Goal: Check status: Verify the current state of an ongoing process or item

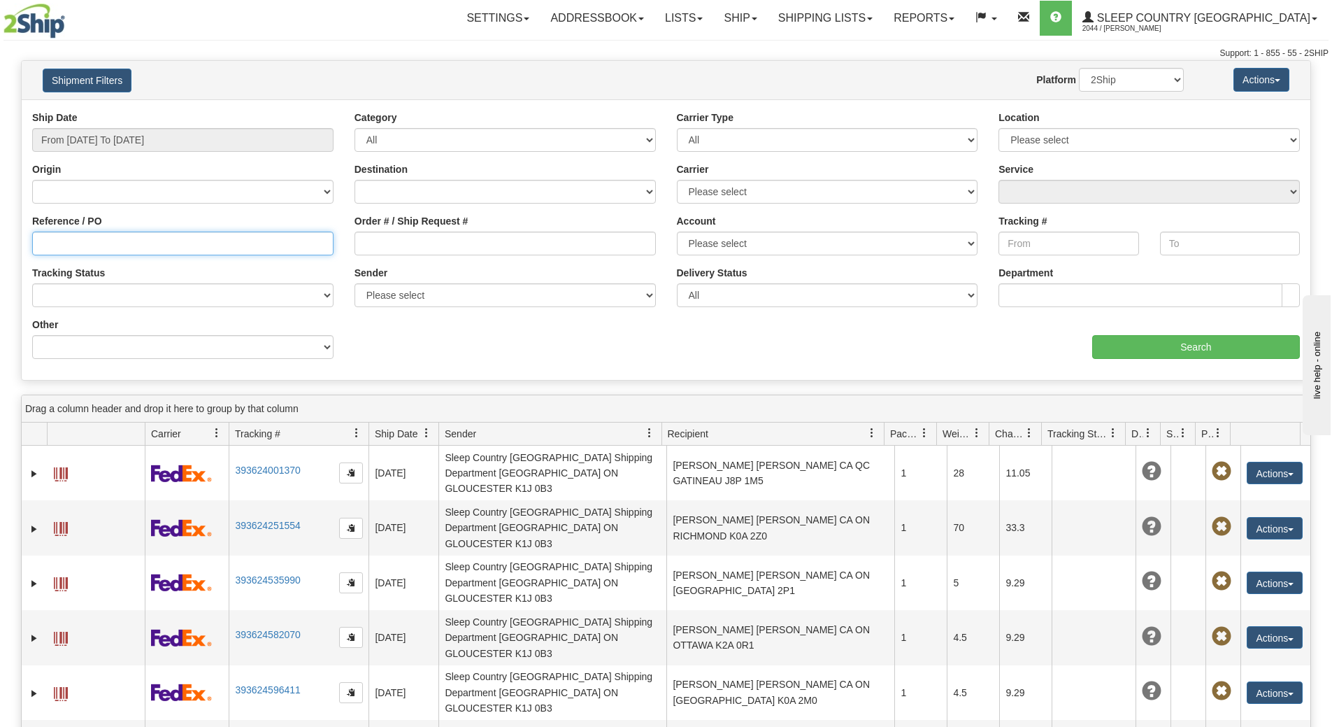
click at [117, 242] on input "Reference / PO" at bounding box center [182, 243] width 301 height 24
paste input "9007I094263"
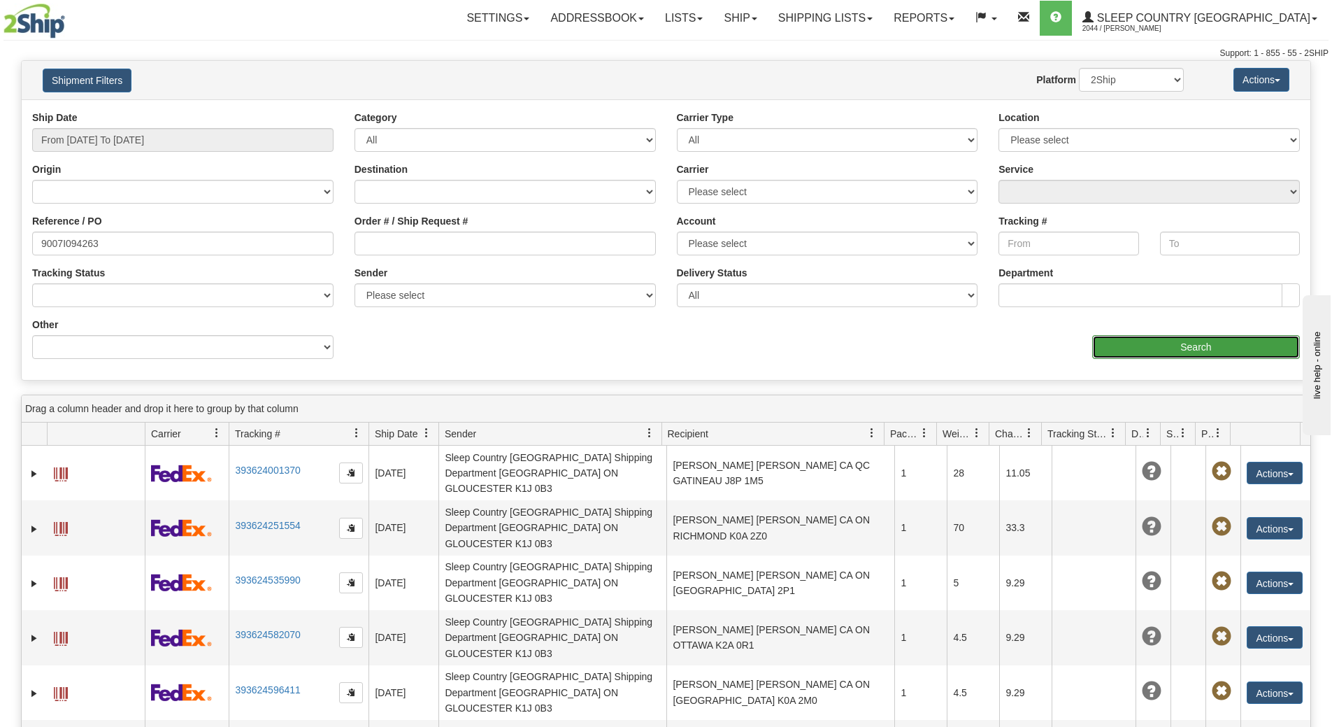
click at [1179, 340] on input "Search" at bounding box center [1196, 347] width 208 height 24
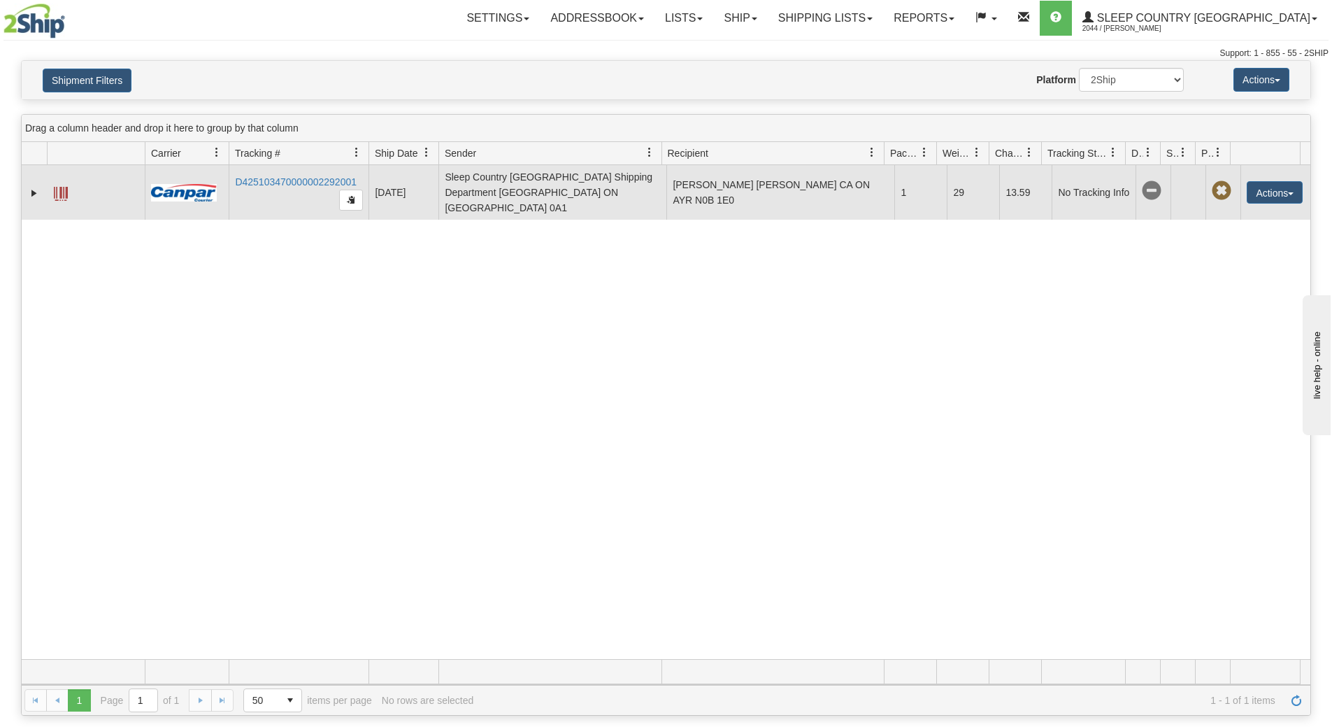
click at [57, 191] on span at bounding box center [61, 194] width 14 height 14
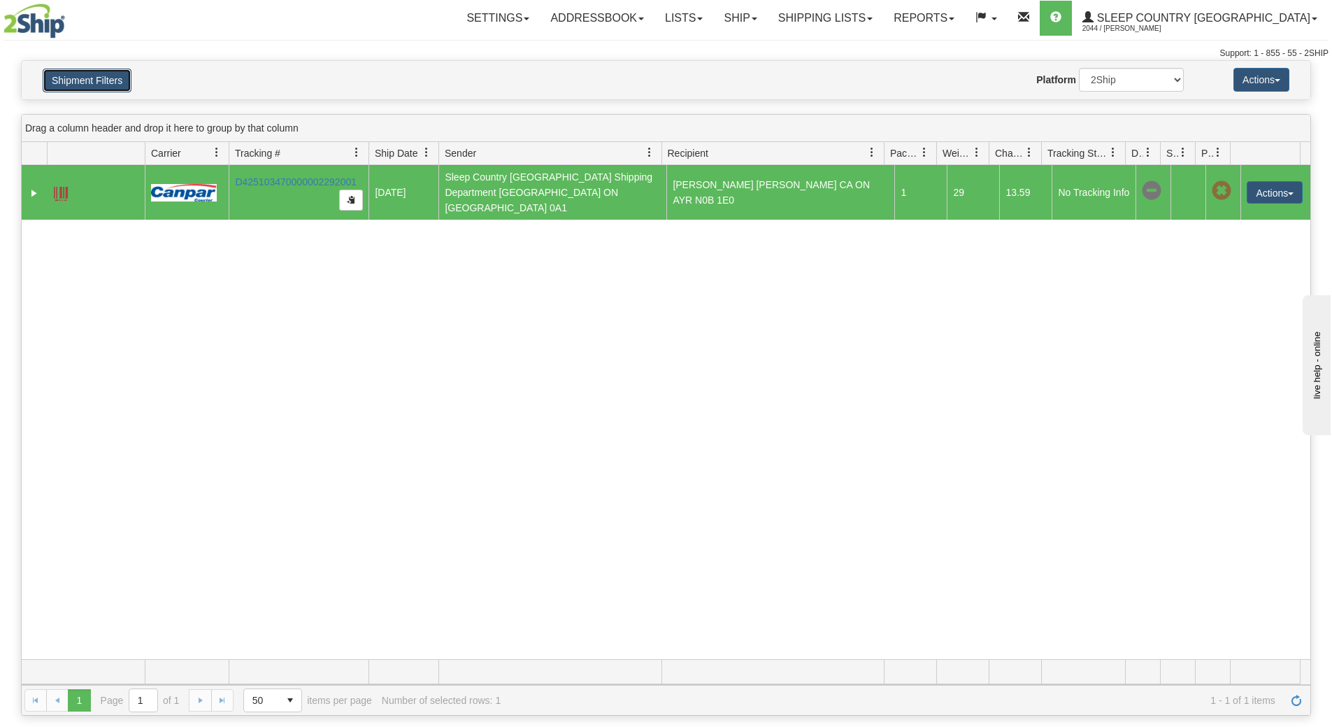
click at [84, 81] on button "Shipment Filters" at bounding box center [87, 81] width 89 height 24
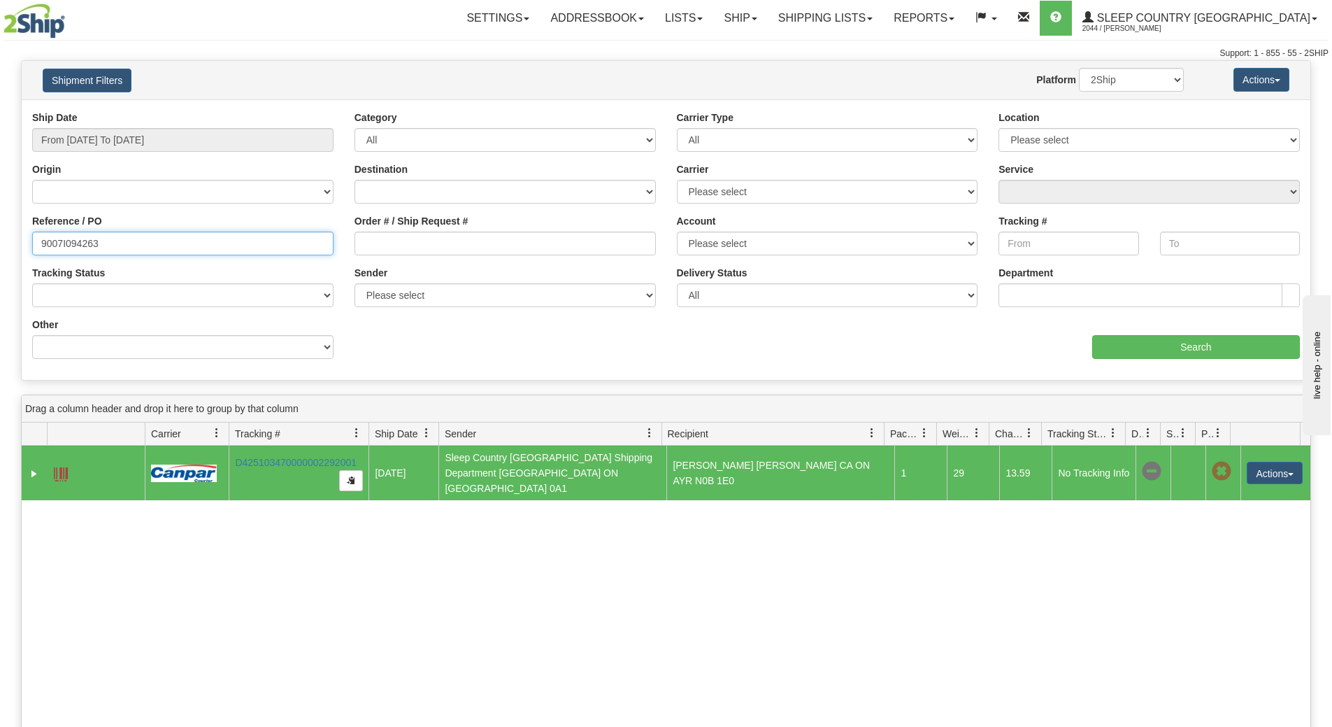
drag, startPoint x: 104, startPoint y: 238, endPoint x: -27, endPoint y: 241, distance: 131.5
click at [0, 241] on html "Upgrade Account Cancel Toggle navigation Settings New Senders" at bounding box center [666, 363] width 1332 height 727
paste input "0I093295"
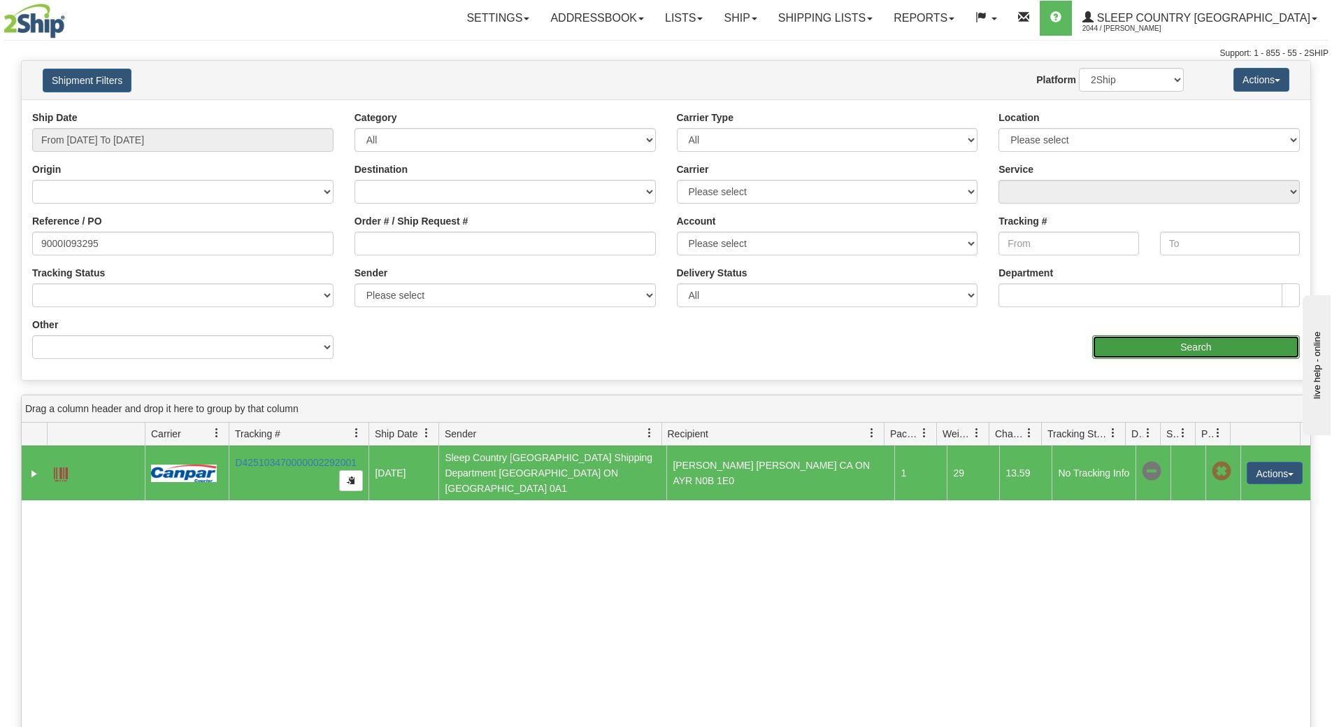
click at [1176, 341] on input "Search" at bounding box center [1196, 347] width 208 height 24
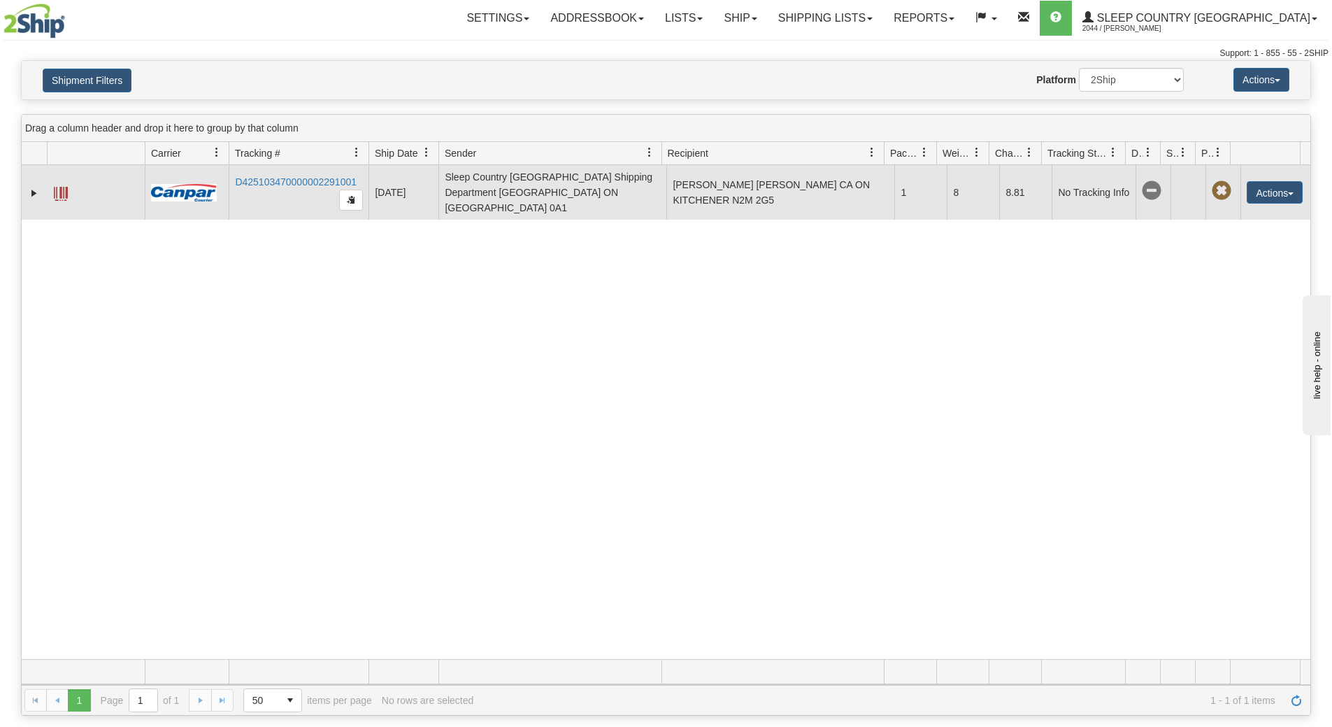
click at [59, 187] on span at bounding box center [61, 194] width 14 height 14
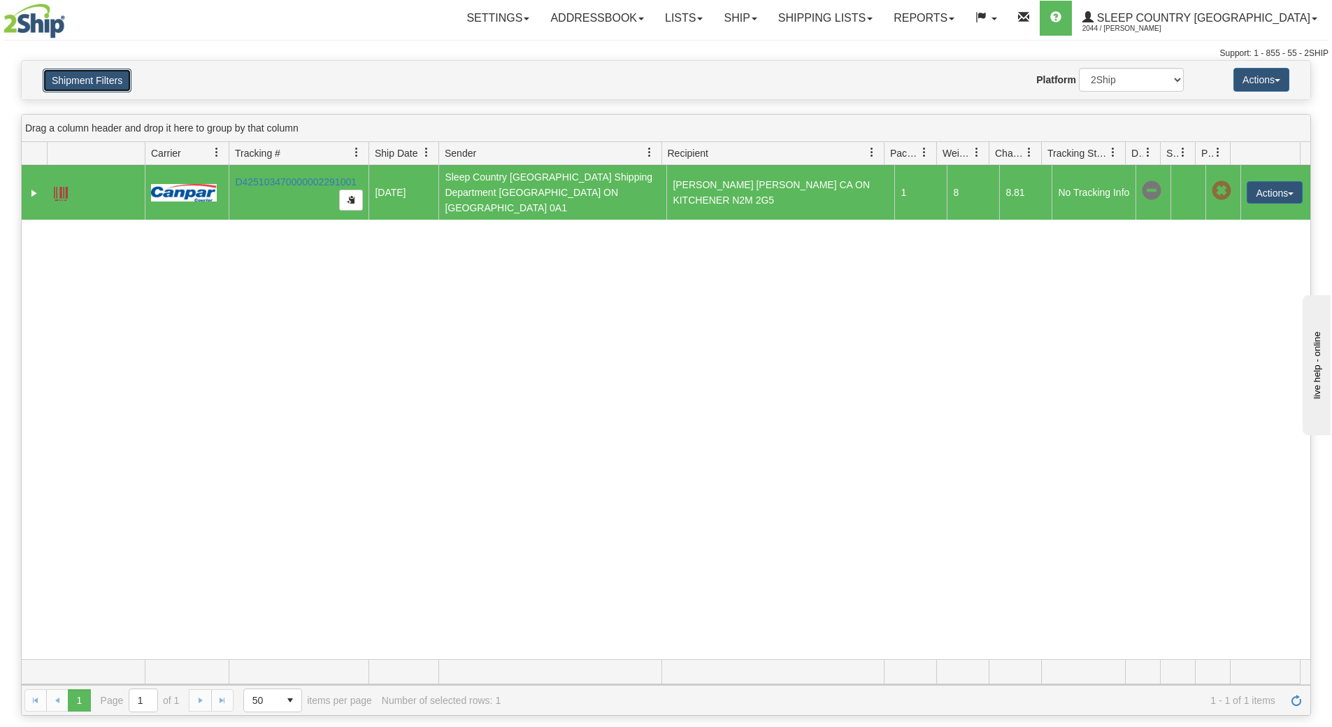
click at [109, 90] on button "Shipment Filters" at bounding box center [87, 81] width 89 height 24
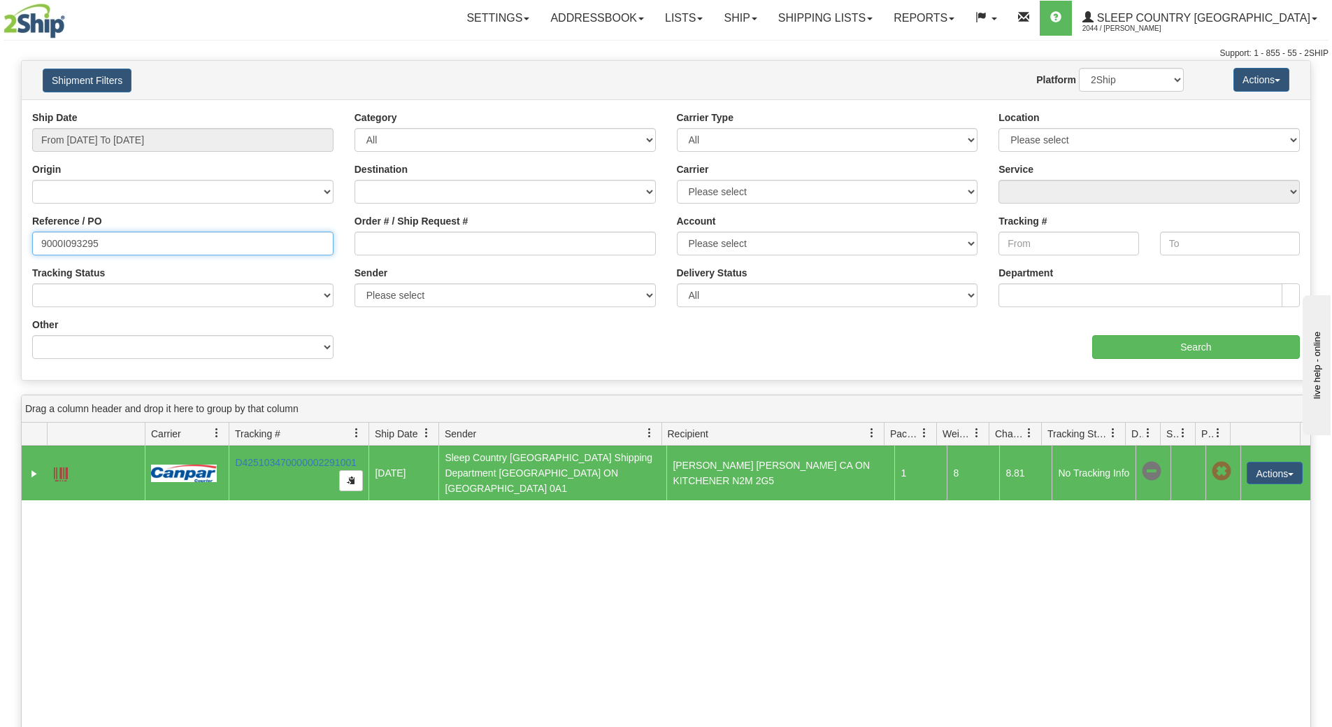
click at [134, 236] on input "9000I093295" at bounding box center [182, 243] width 301 height 24
type input "9007I094263"
click at [322, 706] on div "31614130 2044 D425103470000002291001 [DATE] [DATE] 05:09:12 PM Sleep Country [G…" at bounding box center [666, 692] width 1289 height 494
click at [173, 131] on input "From [DATE] To [DATE]" at bounding box center [182, 140] width 301 height 24
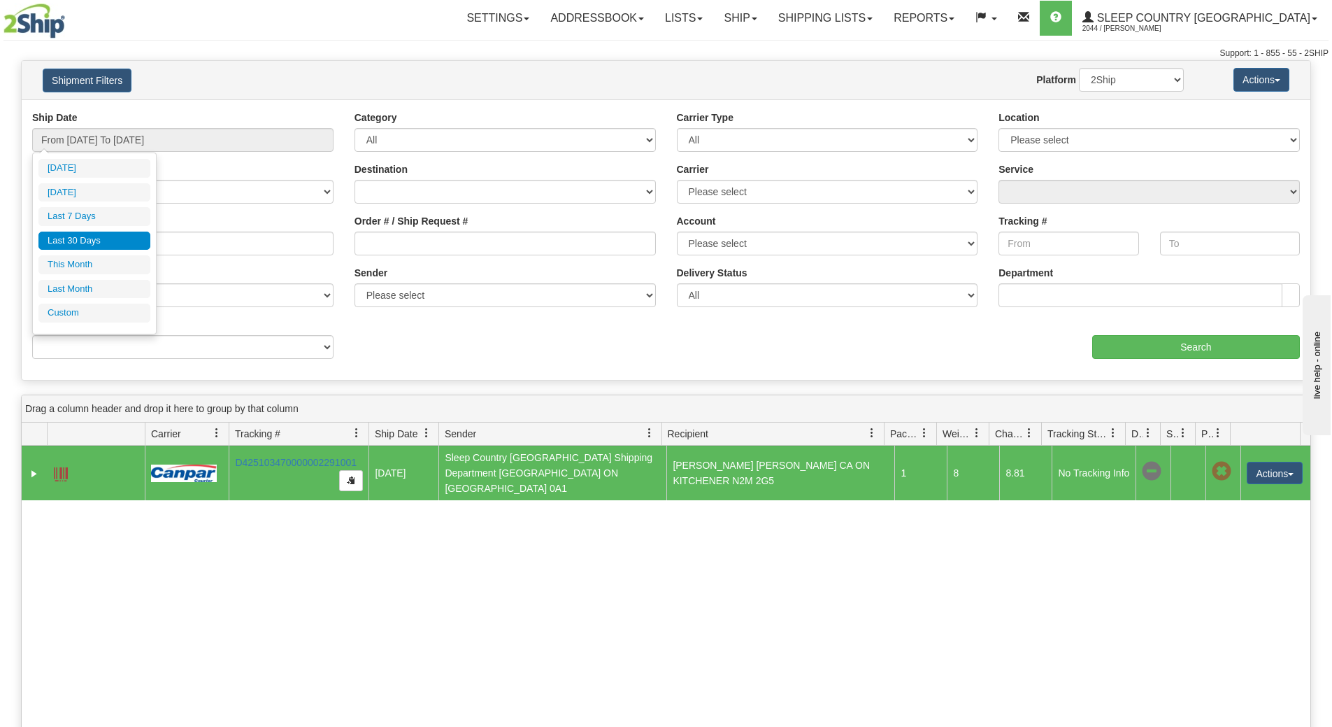
click at [120, 239] on li "Last 30 Days" at bounding box center [94, 240] width 112 height 19
click at [120, 239] on input "Reference / PO" at bounding box center [182, 243] width 301 height 24
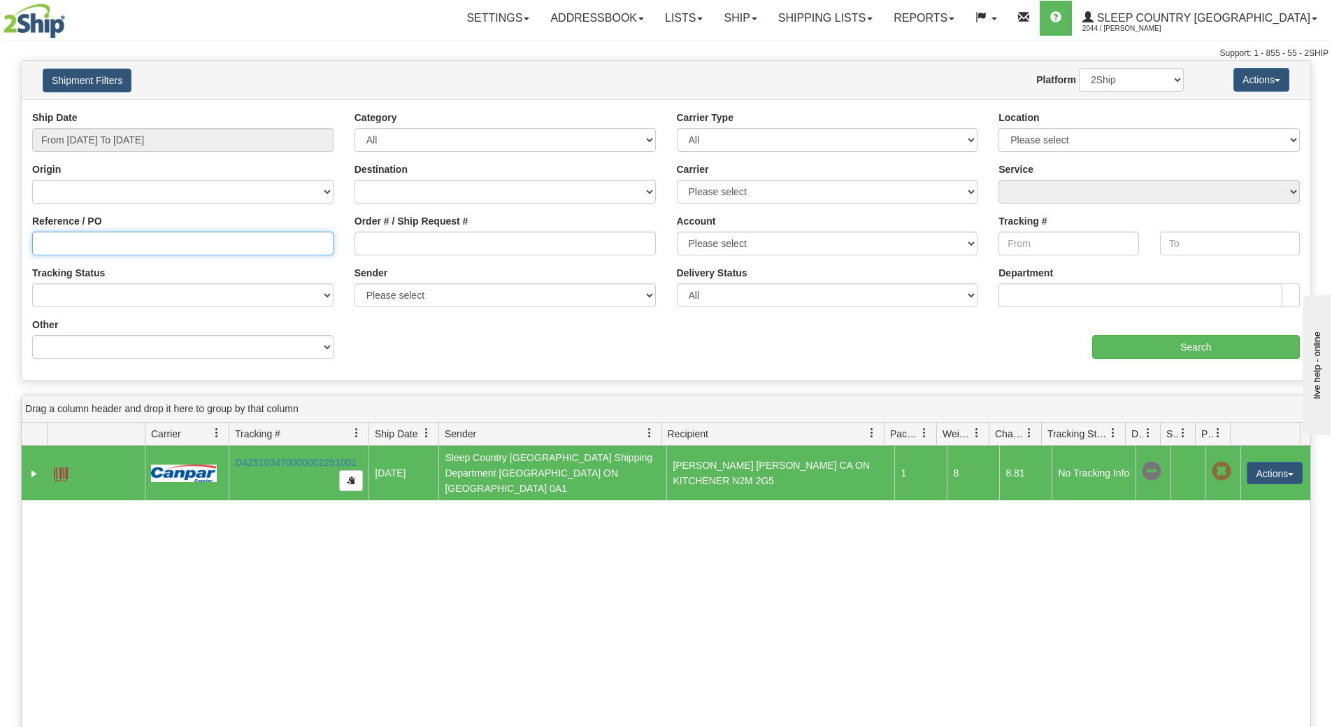
paste input "9000I064878"
type input "9000I064878"
click at [1105, 369] on div "Ship Date From [DATE] To [DATE] Category All Inbound Outbound Carrier Type All …" at bounding box center [666, 240] width 1289 height 259
click at [1106, 366] on div "Ship Date From [DATE] To [DATE] Category All Inbound Outbound Carrier Type All …" at bounding box center [666, 240] width 1289 height 259
click at [1108, 350] on input "Search" at bounding box center [1196, 347] width 208 height 24
